Goal: Transaction & Acquisition: Book appointment/travel/reservation

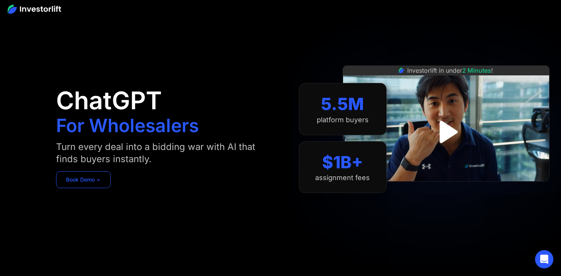
click at [76, 181] on link "Book Demo ➢" at bounding box center [83, 180] width 55 height 17
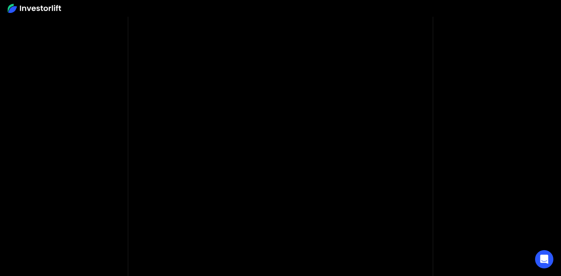
scroll to position [61, 0]
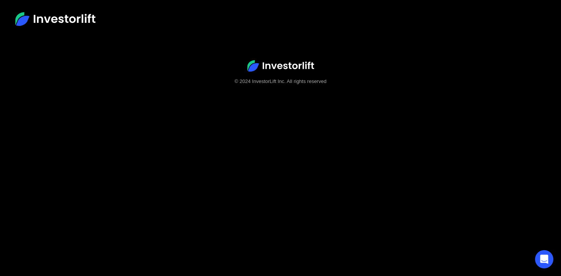
scroll to position [38, 0]
